Goal: Task Accomplishment & Management: Manage account settings

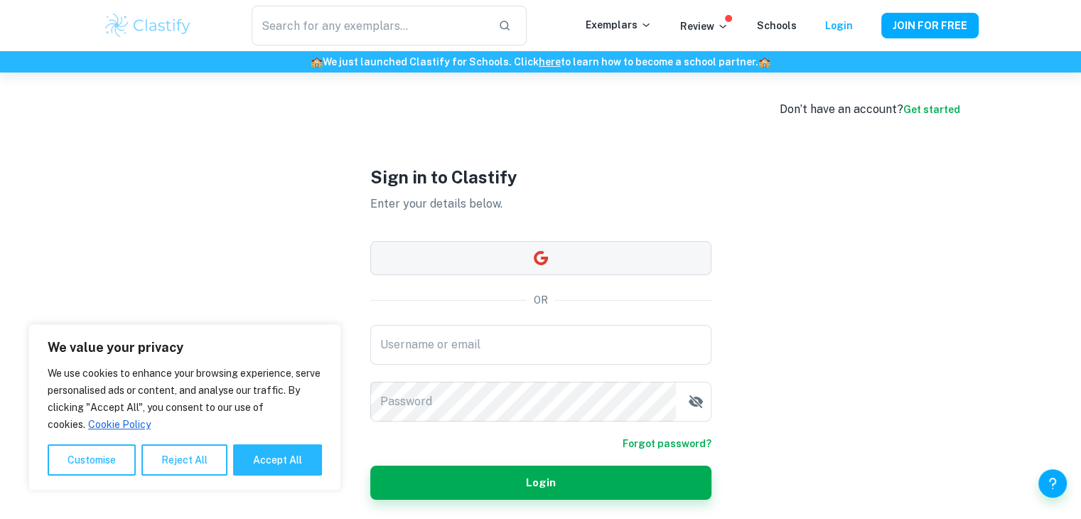
click at [540, 267] on button "button" at bounding box center [540, 258] width 341 height 34
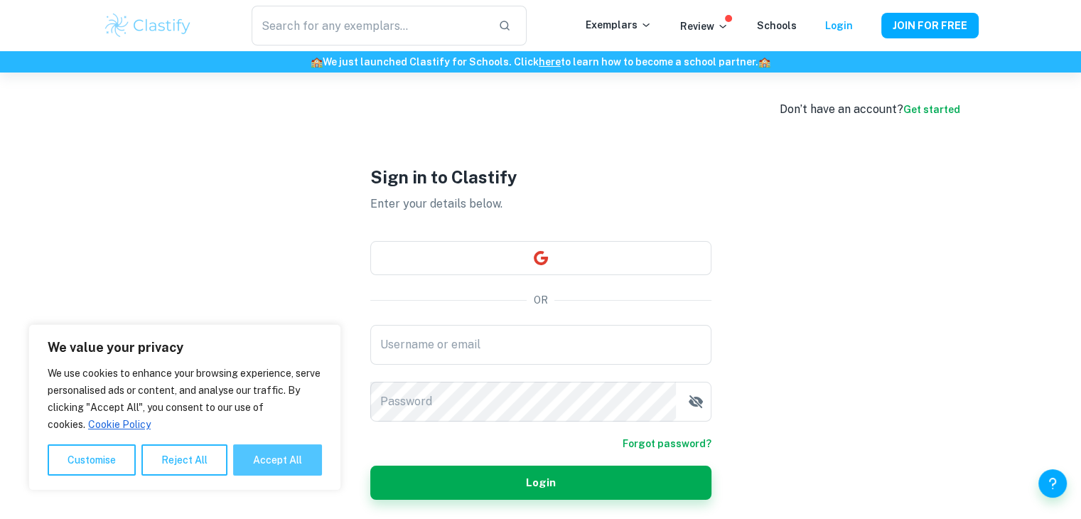
click at [267, 452] on button "Accept All" at bounding box center [277, 459] width 89 height 31
checkbox input "true"
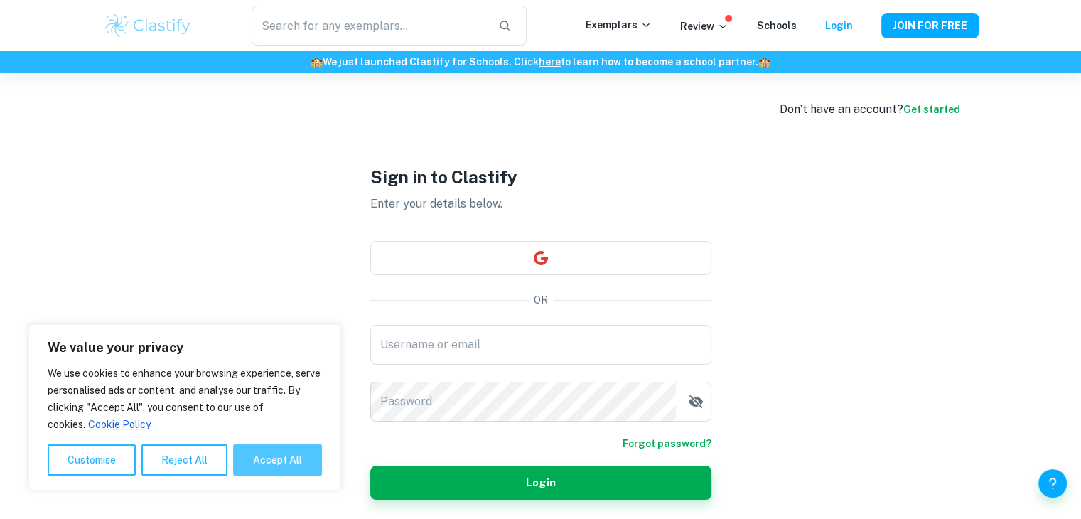
checkbox input "true"
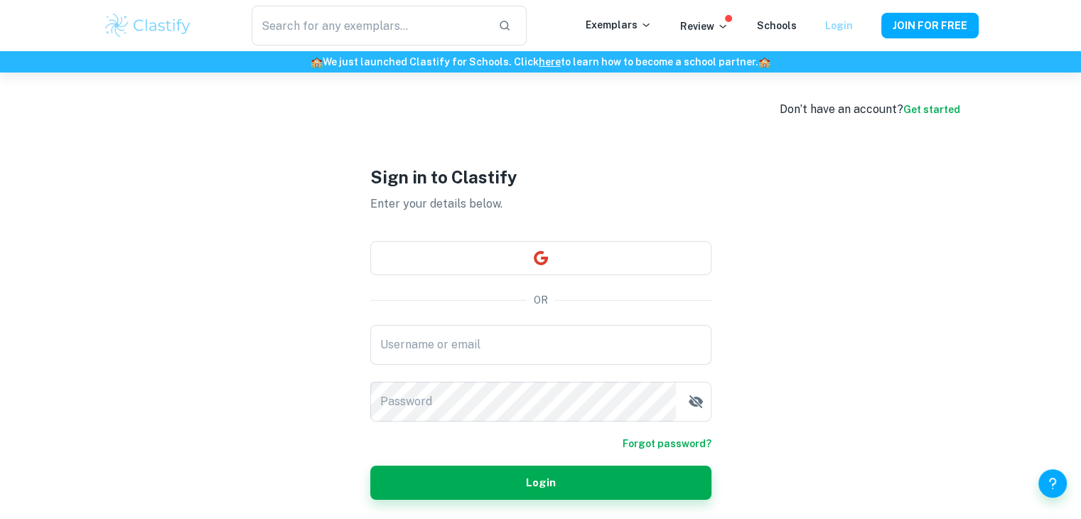
click at [841, 26] on link "Login" at bounding box center [839, 25] width 28 height 11
click at [655, 250] on button "button" at bounding box center [540, 258] width 341 height 34
